Goal: Information Seeking & Learning: Learn about a topic

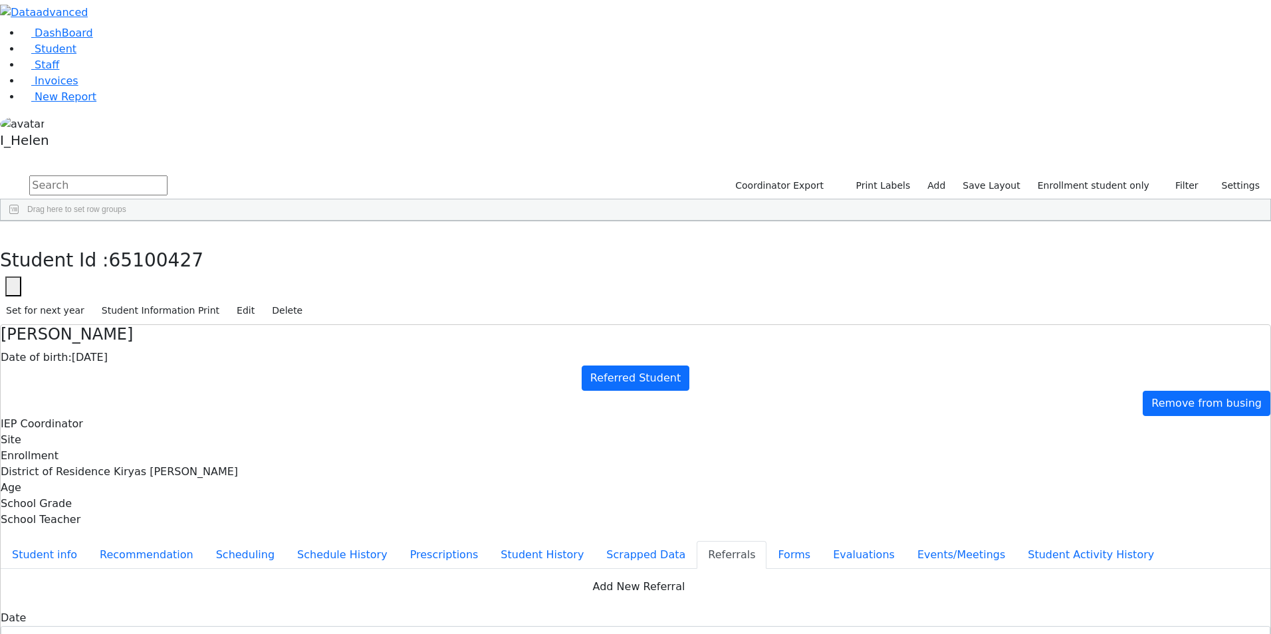
scroll to position [242, 0]
click at [13, 231] on icon "button" at bounding box center [9, 235] width 7 height 8
click at [152, 373] on div "Gruber" at bounding box center [113, 382] width 78 height 19
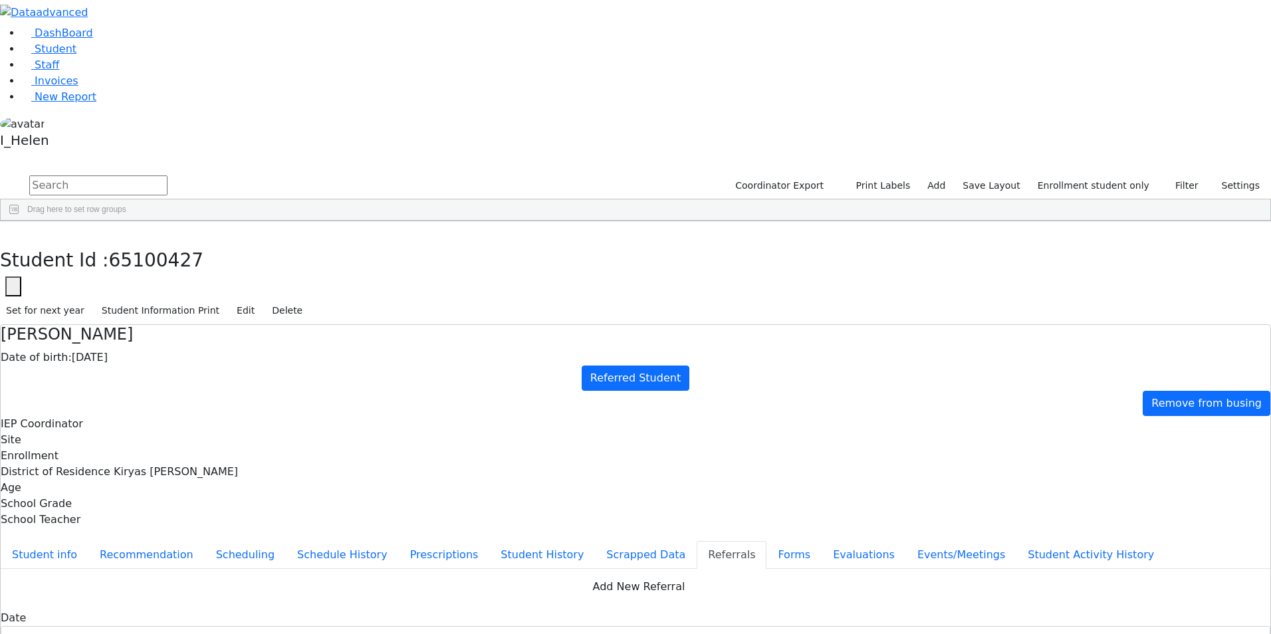
click at [152, 373] on div "Gruber" at bounding box center [113, 382] width 78 height 19
click at [21, 102] on icon at bounding box center [26, 97] width 10 height 10
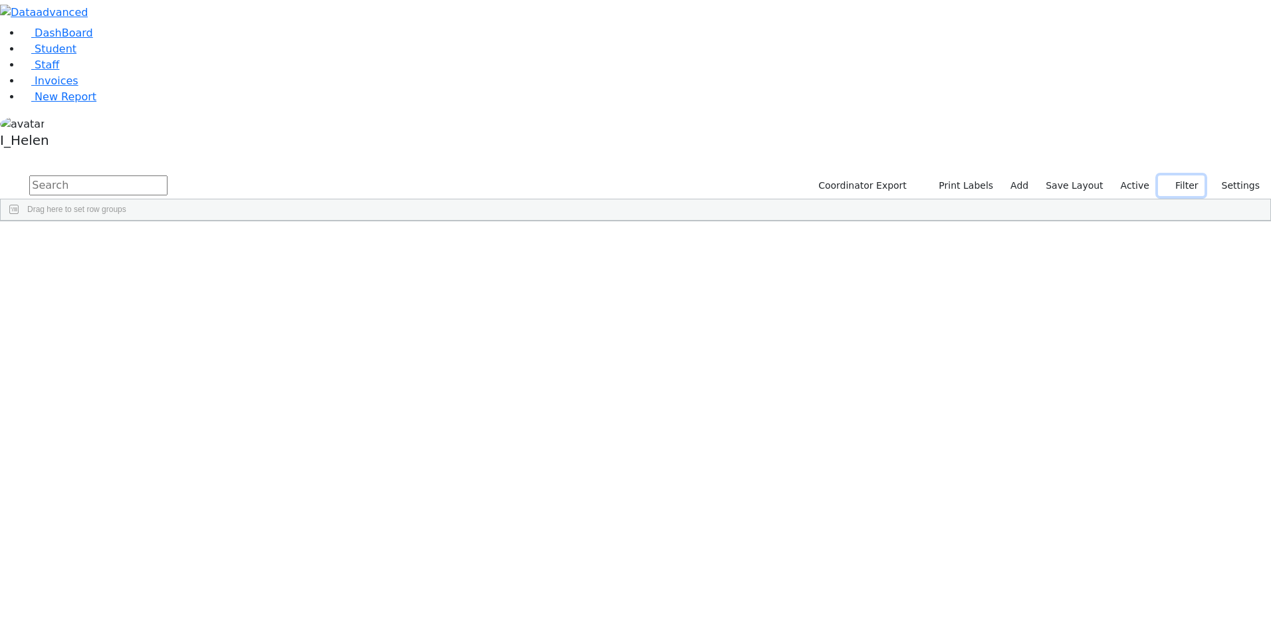
click at [1187, 175] on button "Filter" at bounding box center [1181, 185] width 47 height 21
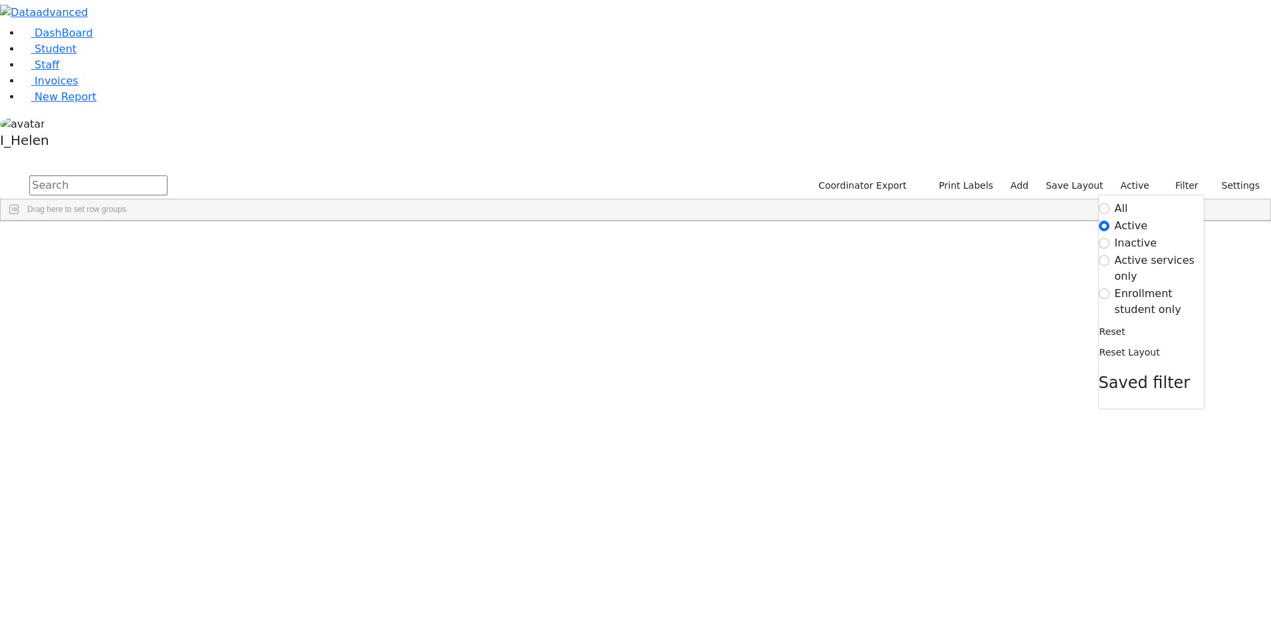
click at [1144, 286] on label "Enrollment student only" at bounding box center [1158, 302] width 89 height 32
click at [1109, 288] on input "Enrollment student only" at bounding box center [1103, 293] width 11 height 11
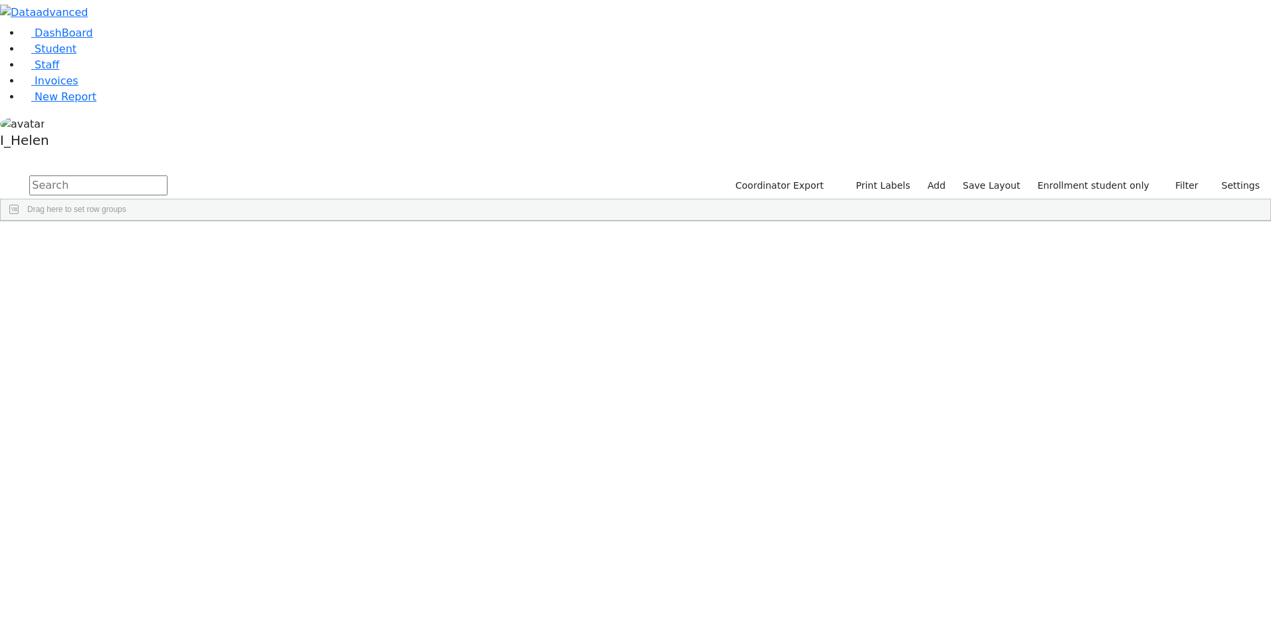
click at [152, 615] on div "Gruber" at bounding box center [113, 624] width 78 height 19
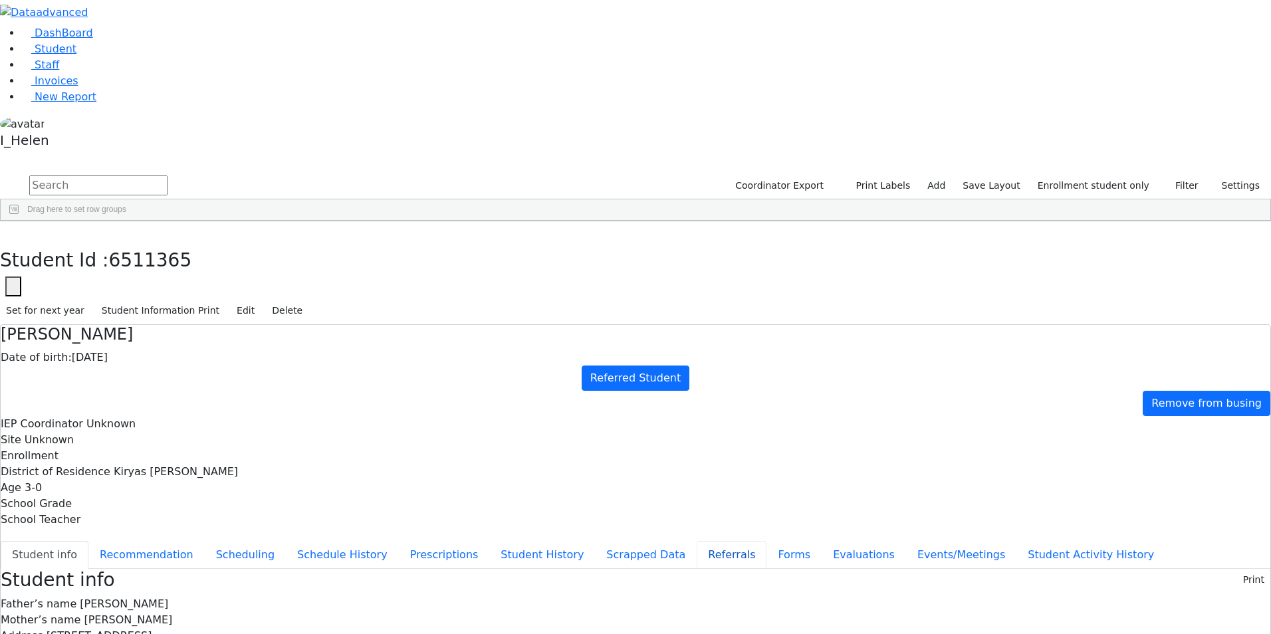
click at [696, 541] on button "Referrals" at bounding box center [731, 555] width 70 height 28
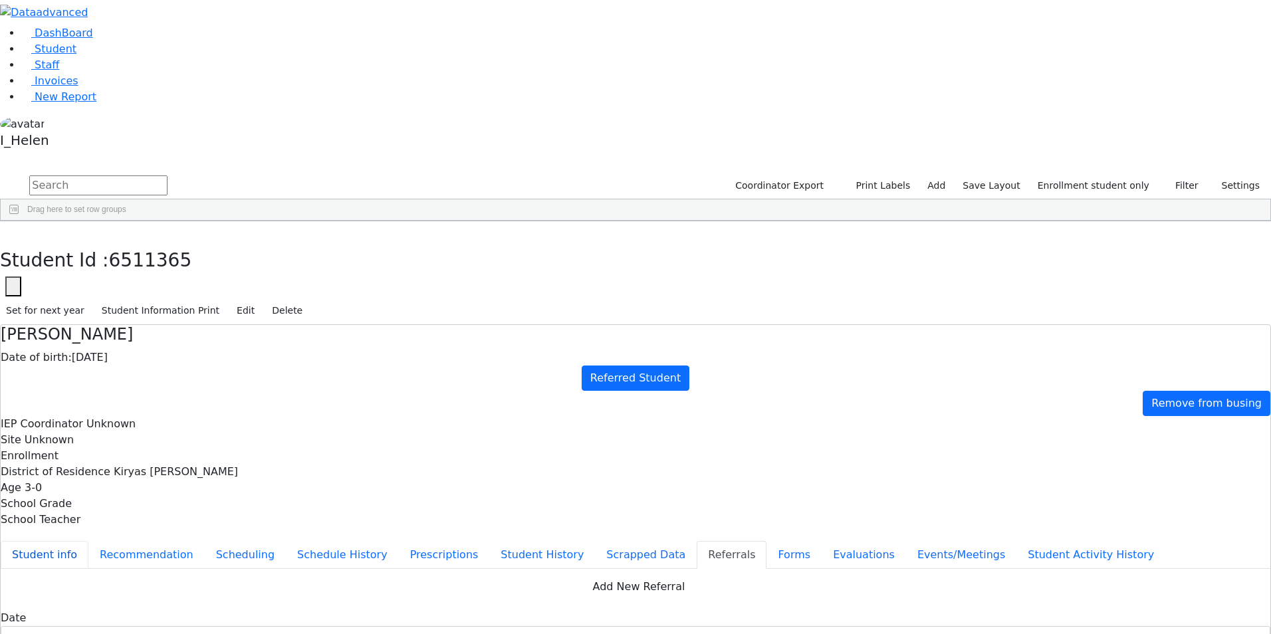
click at [88, 541] on button "Student info" at bounding box center [45, 555] width 88 height 28
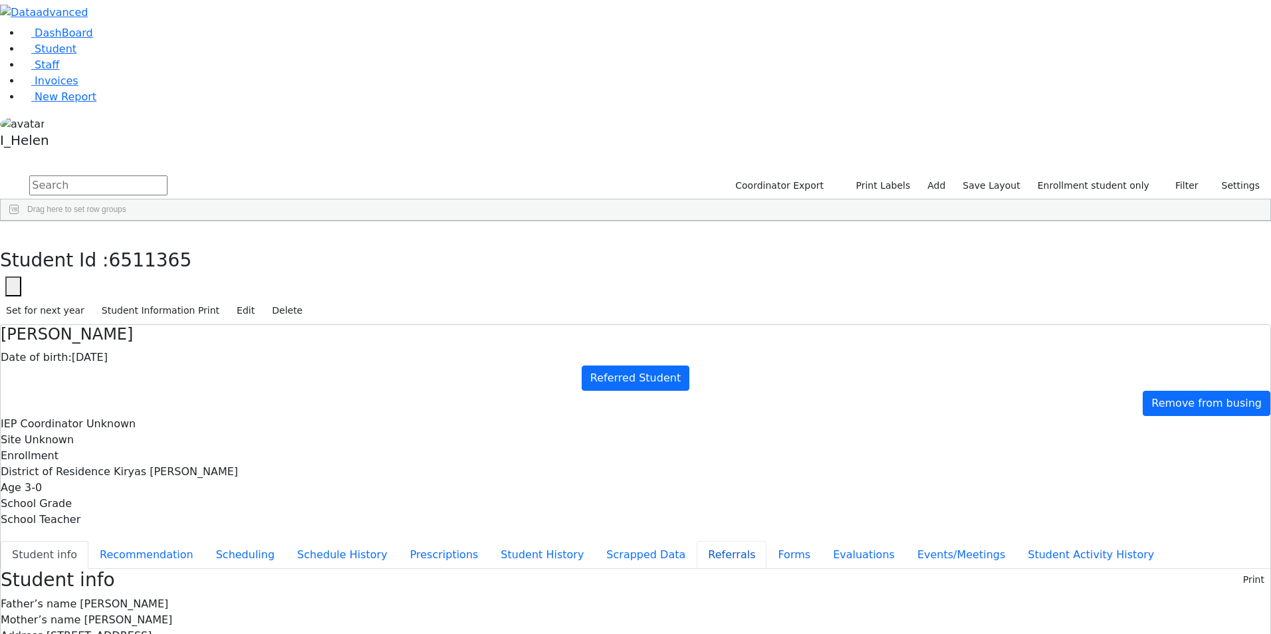
click at [696, 541] on button "Referrals" at bounding box center [731, 555] width 70 height 28
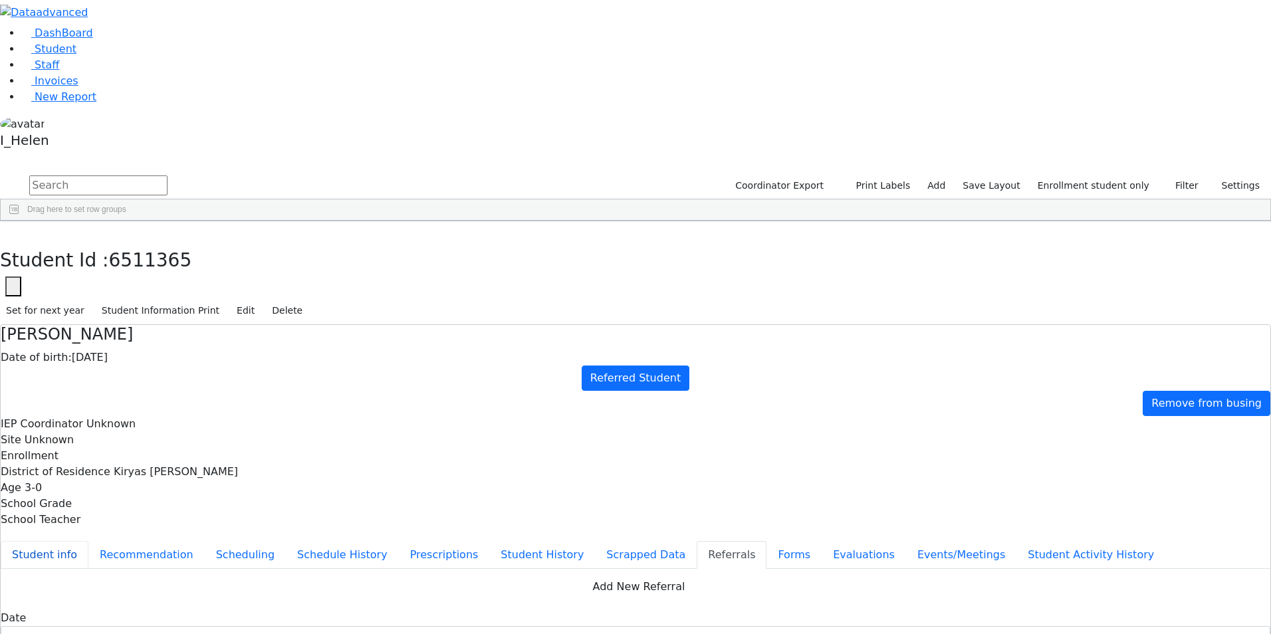
click at [88, 541] on button "Student info" at bounding box center [45, 555] width 88 height 28
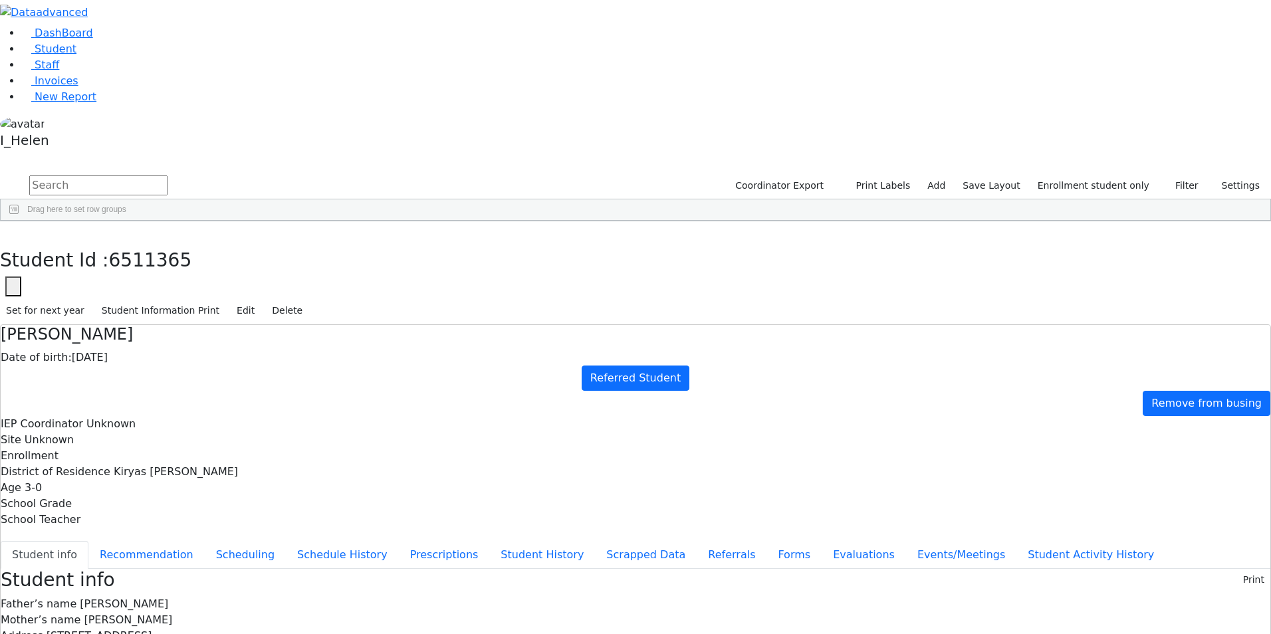
scroll to position [11, 0]
click at [267, 221] on div "Student Id : 6511365 Student Id 6511365 Cancel Save Set for next year Student I…" at bounding box center [635, 273] width 1271 height 104
click at [13, 231] on icon "button" at bounding box center [9, 235] width 7 height 8
click at [152, 391] on div "Deutsch" at bounding box center [113, 400] width 78 height 19
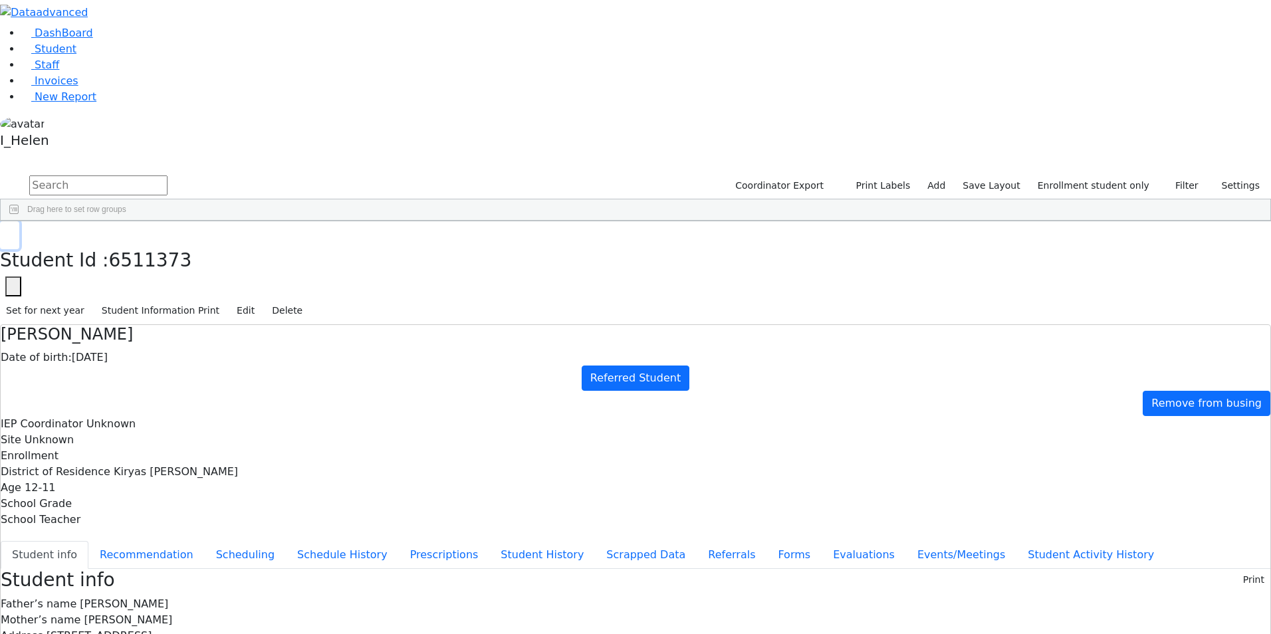
click at [19, 221] on button "button" at bounding box center [9, 235] width 19 height 28
click at [230, 317] on div "[PERSON_NAME]" at bounding box center [191, 326] width 78 height 19
click at [13, 231] on icon "button" at bounding box center [9, 235] width 7 height 8
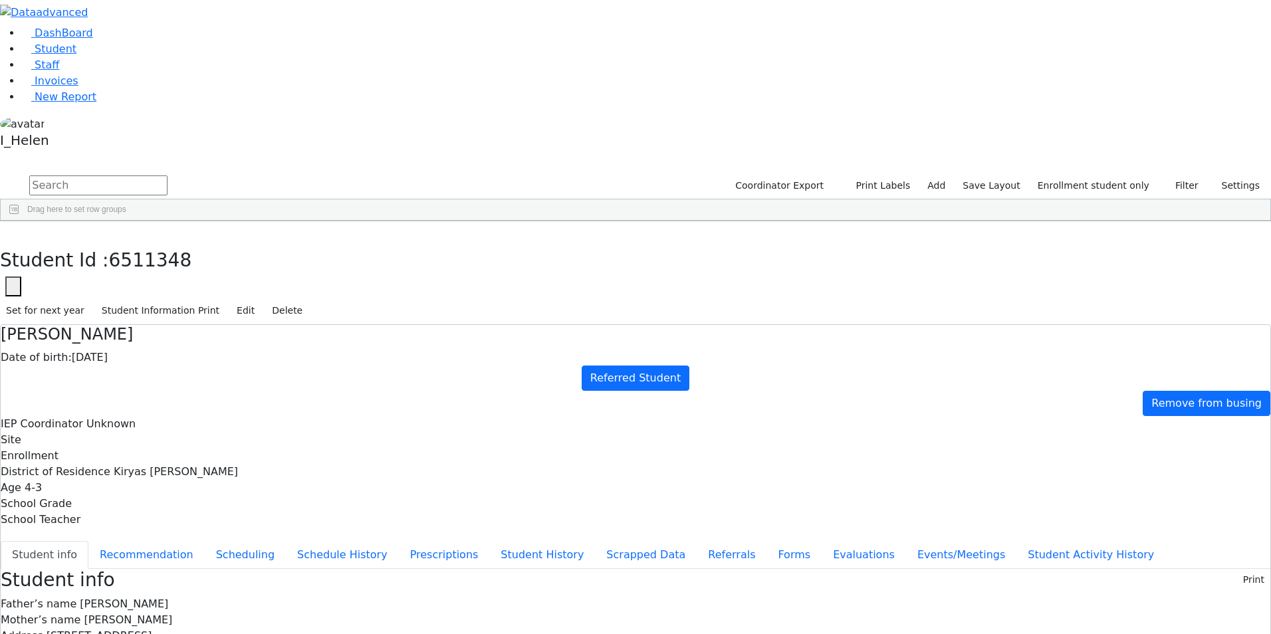
click at [230, 415] on div "Yitzchok" at bounding box center [191, 424] width 78 height 19
click at [821, 541] on button "Evaluations" at bounding box center [863, 555] width 84 height 28
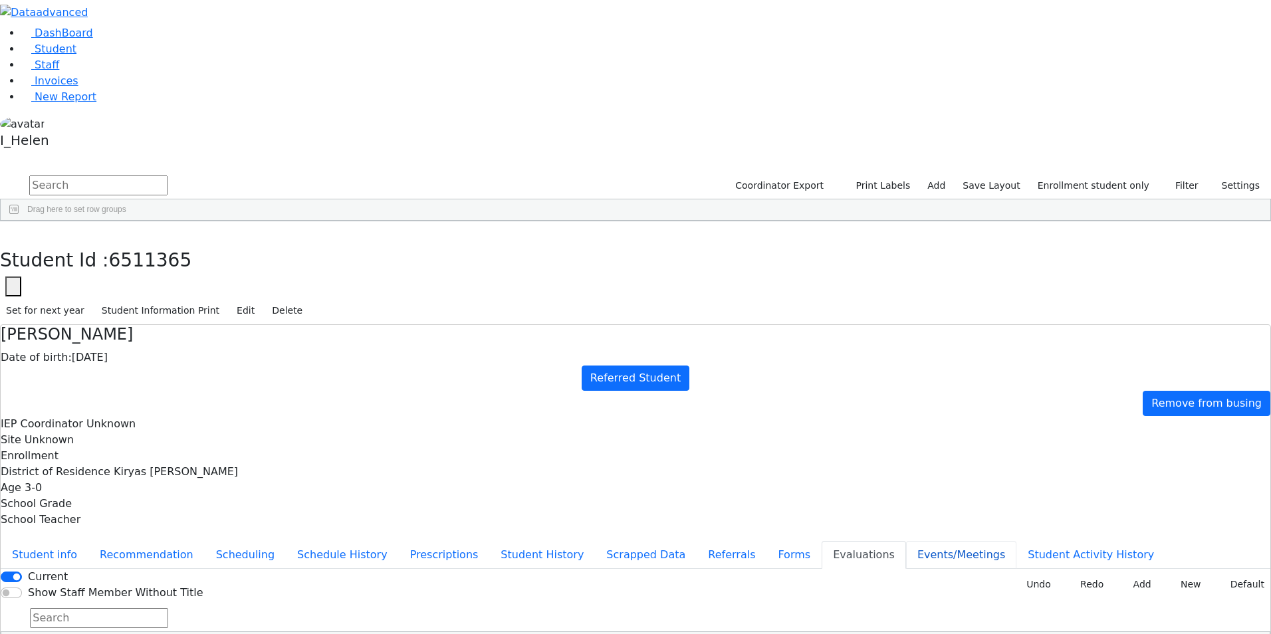
click at [906, 541] on button "Events/Meetings" at bounding box center [961, 555] width 110 height 28
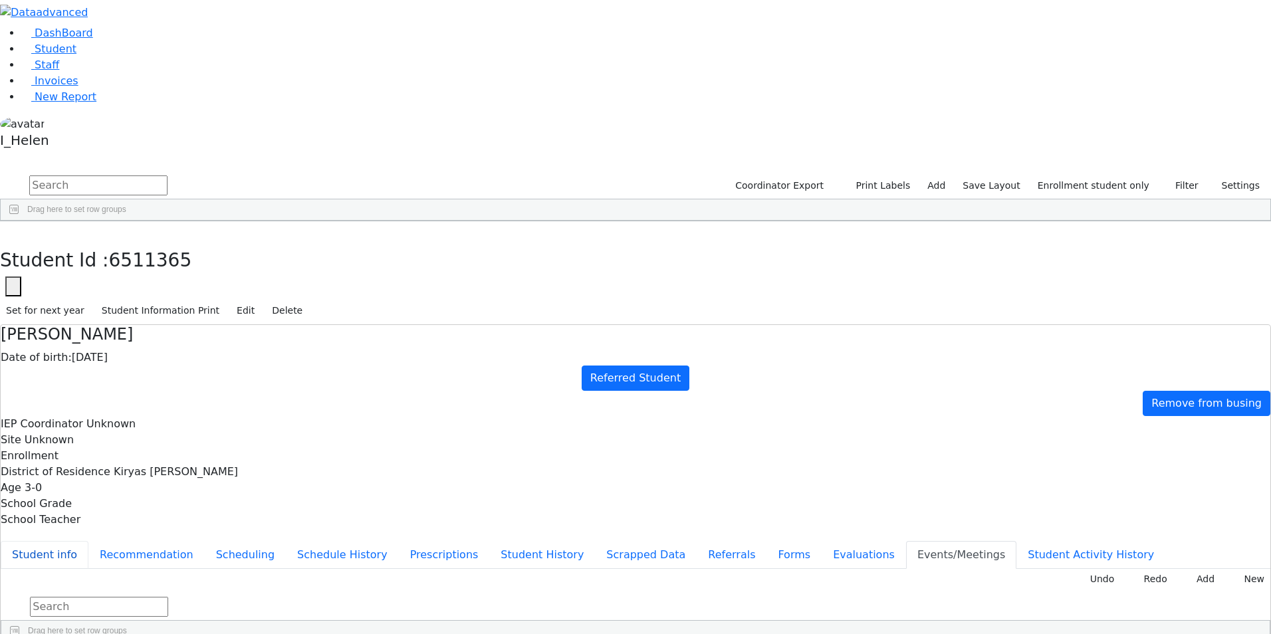
click at [88, 541] on button "Student info" at bounding box center [45, 555] width 88 height 28
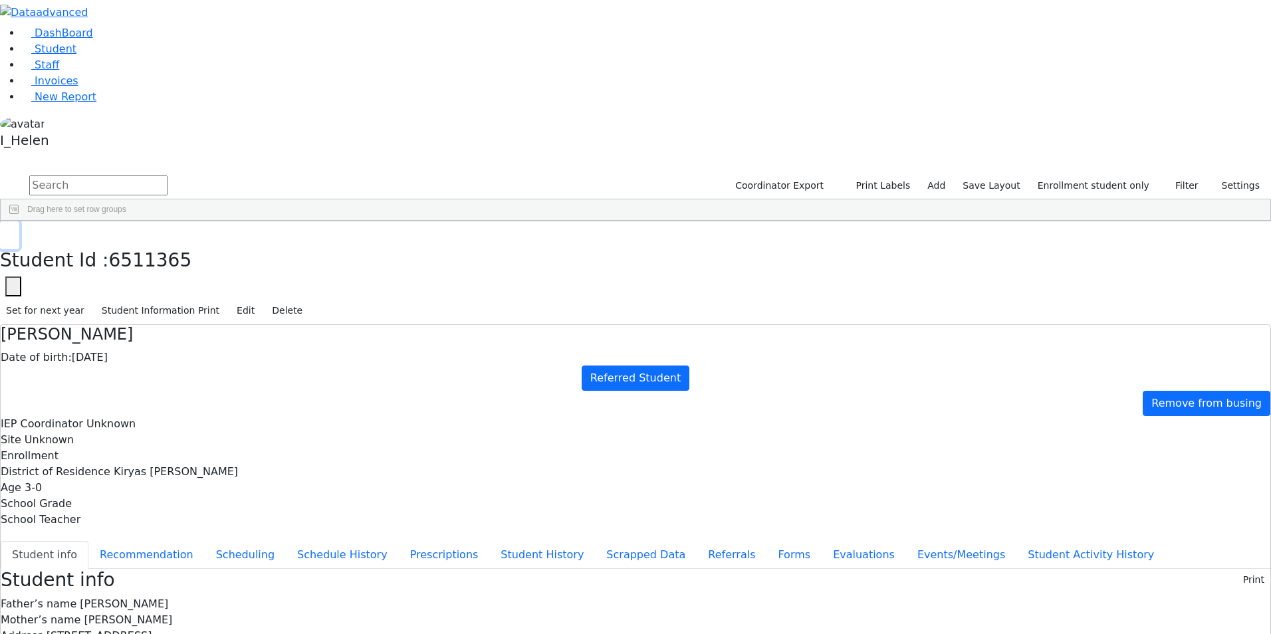
click at [19, 221] on button "button" at bounding box center [9, 235] width 19 height 28
click at [152, 391] on div "Deutsch" at bounding box center [113, 400] width 78 height 19
click at [19, 221] on button "button" at bounding box center [9, 235] width 19 height 28
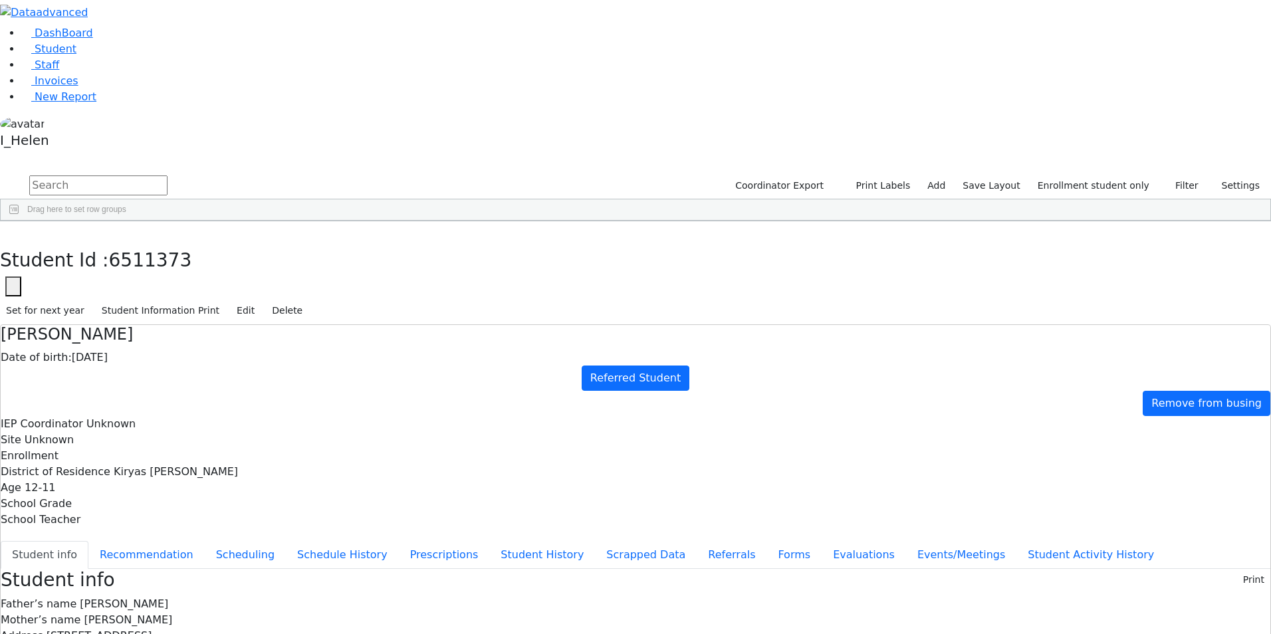
click at [152, 615] on div "Gruber" at bounding box center [113, 624] width 78 height 19
click at [19, 221] on button "button" at bounding box center [9, 235] width 19 height 28
